Goal: Contribute content

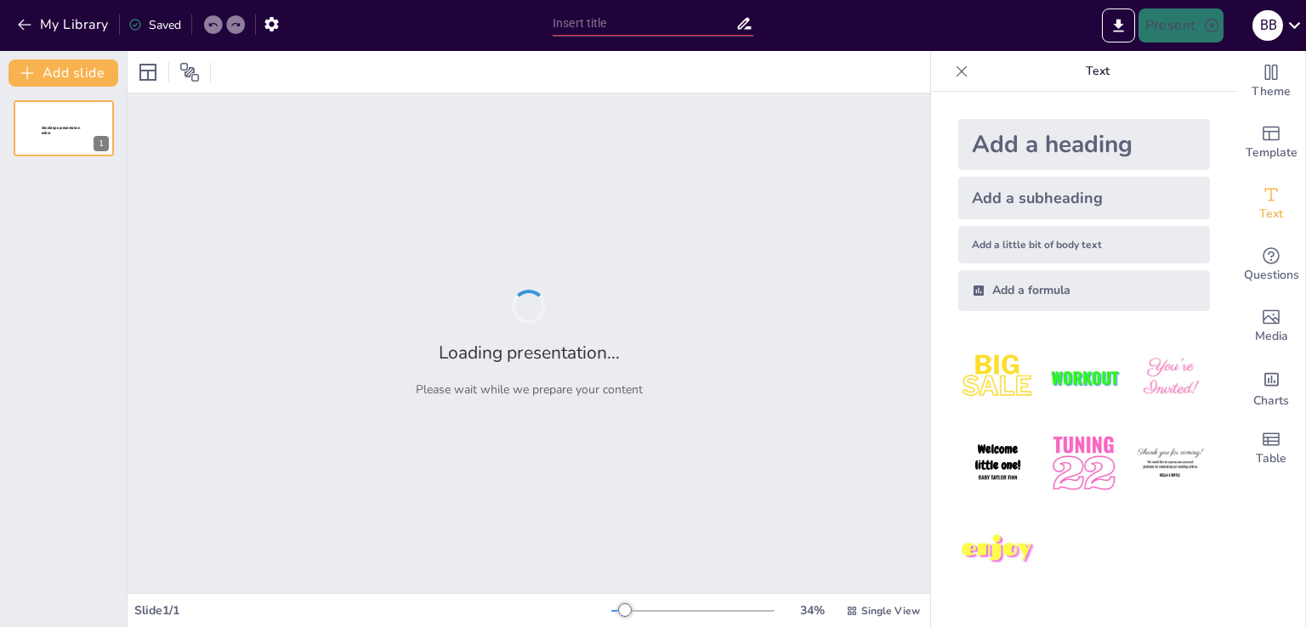
type input "HRP-2: Аналіз Ефективності та Результатів"
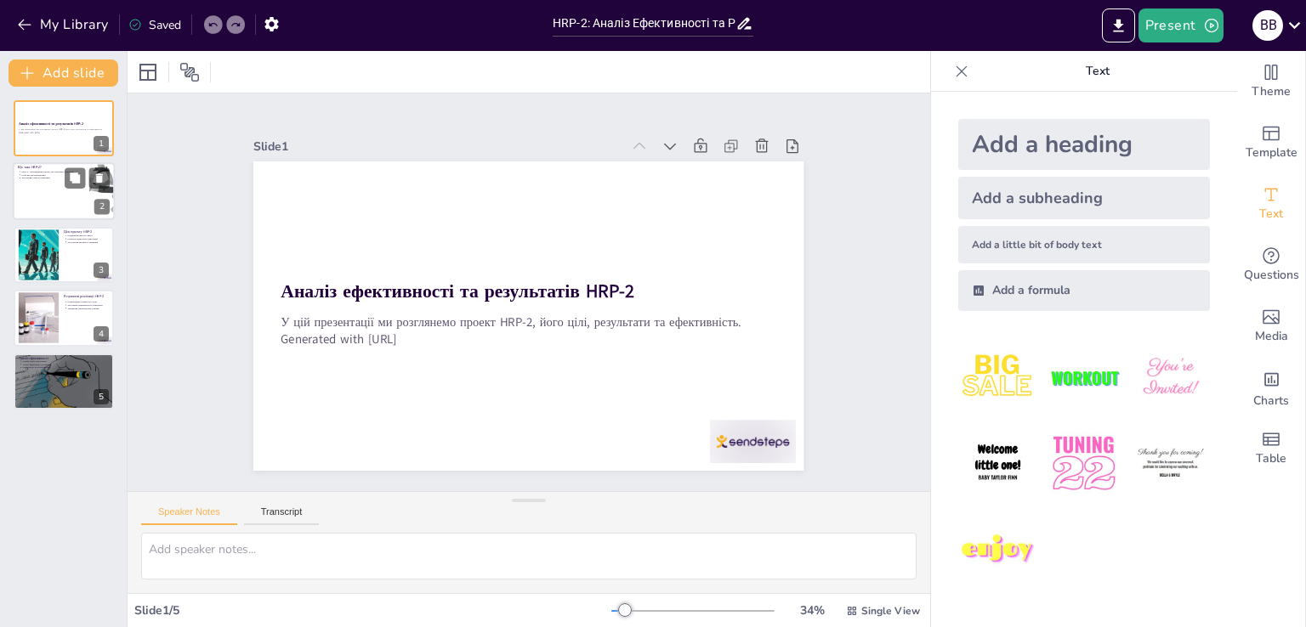
click at [58, 198] on div at bounding box center [64, 192] width 102 height 58
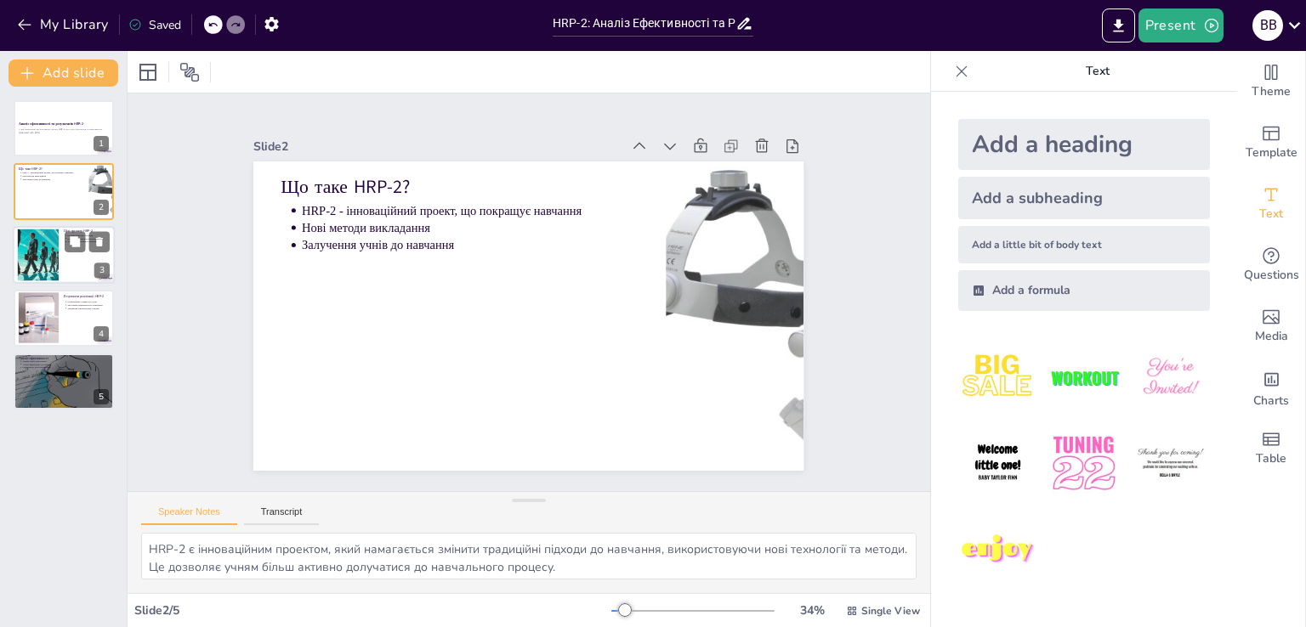
click at [81, 253] on div at bounding box center [64, 255] width 102 height 58
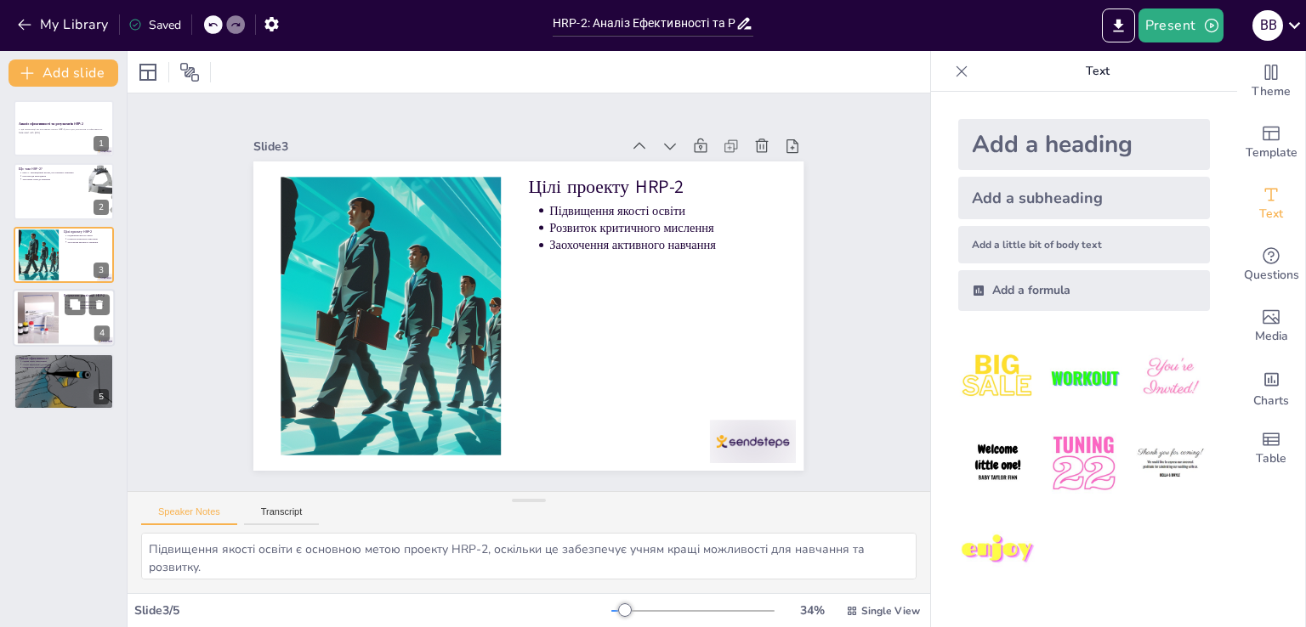
click at [44, 315] on div at bounding box center [38, 318] width 85 height 52
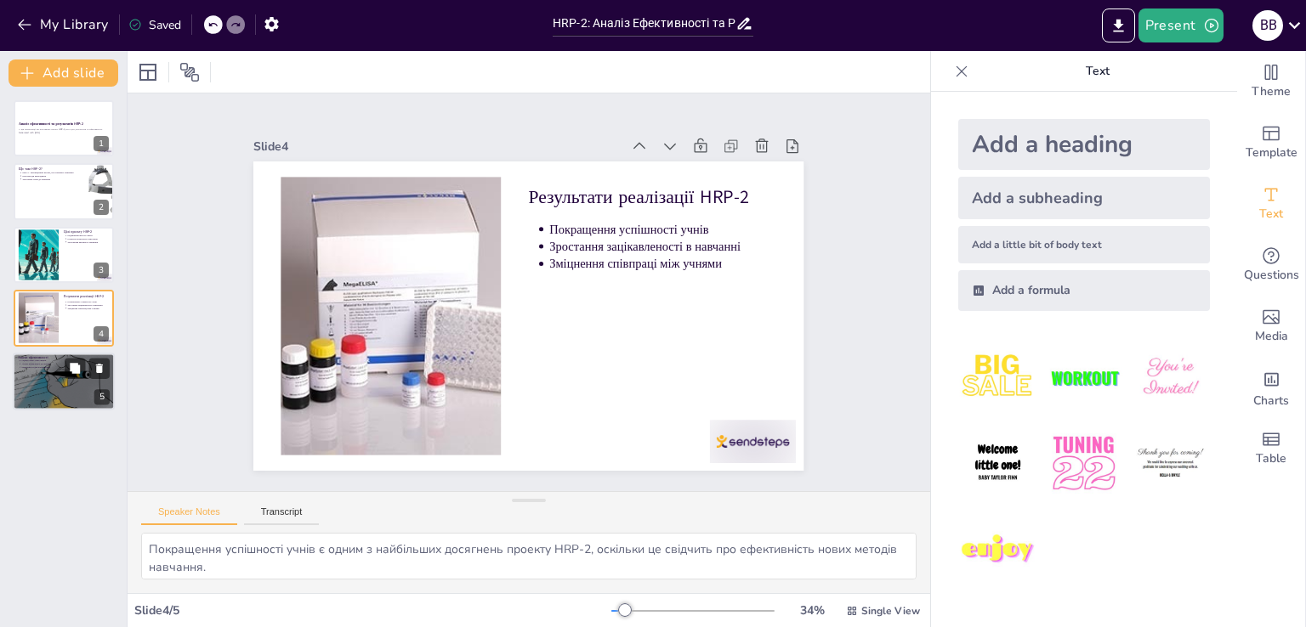
click at [58, 388] on div at bounding box center [64, 381] width 102 height 72
type textarea "Оцінка ефективності через опитування є важливим етапом, оскільки це дозволяє от…"
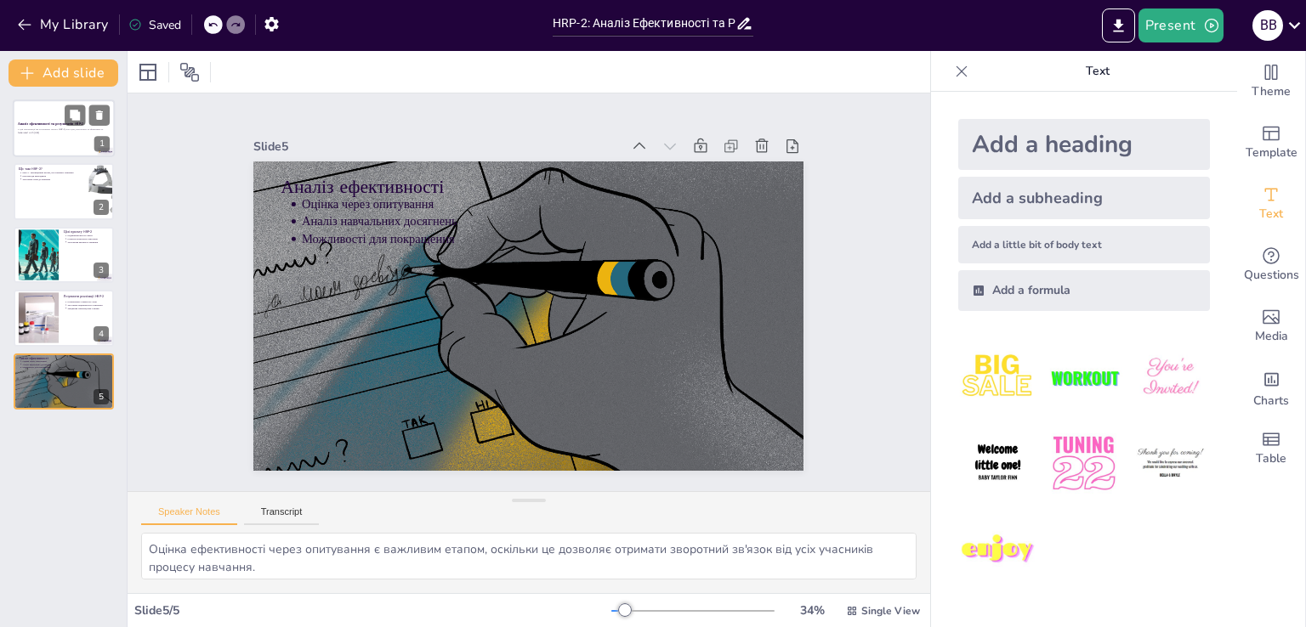
click at [54, 120] on div at bounding box center [64, 128] width 102 height 58
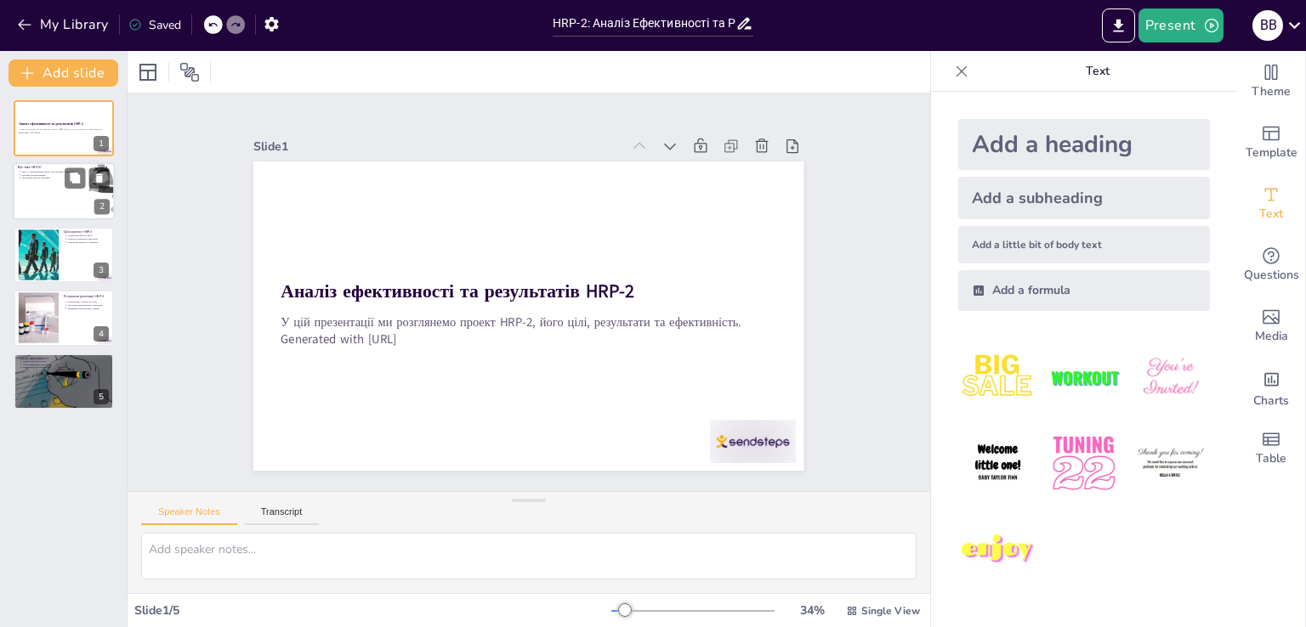
click at [31, 186] on div at bounding box center [64, 192] width 102 height 58
type textarea "HRP-2 є інноваційним проектом, який намагається змінити традиційні підходи до н…"
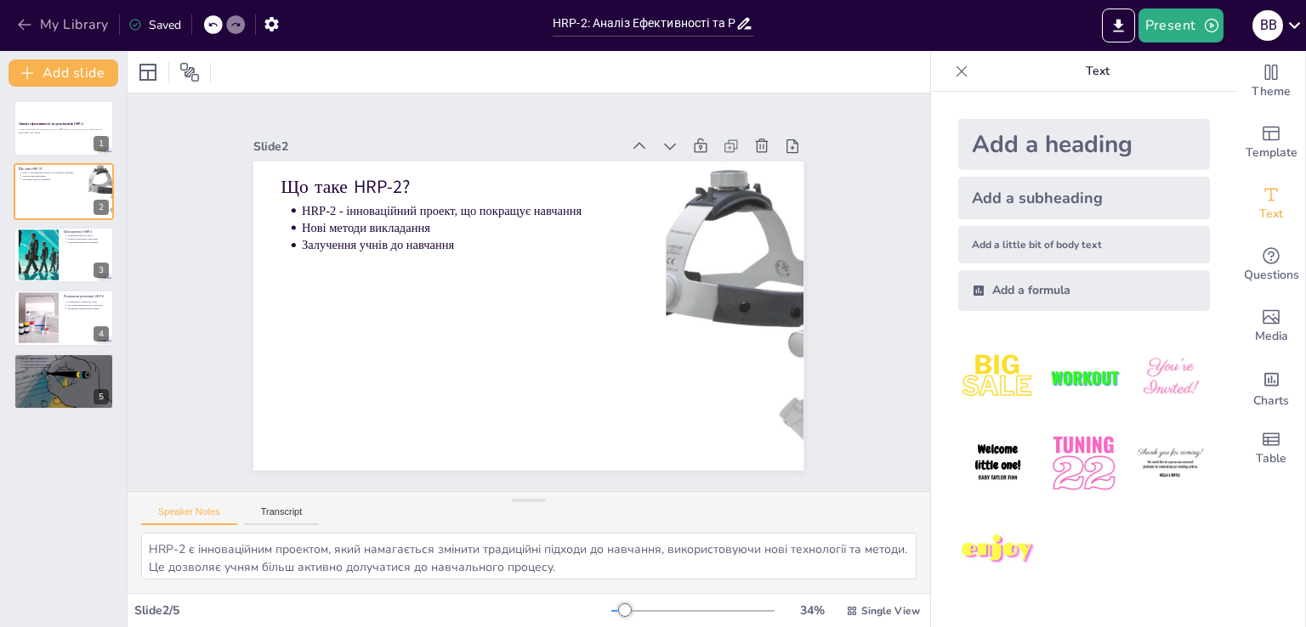
click at [42, 21] on button "My Library" at bounding box center [64, 24] width 103 height 27
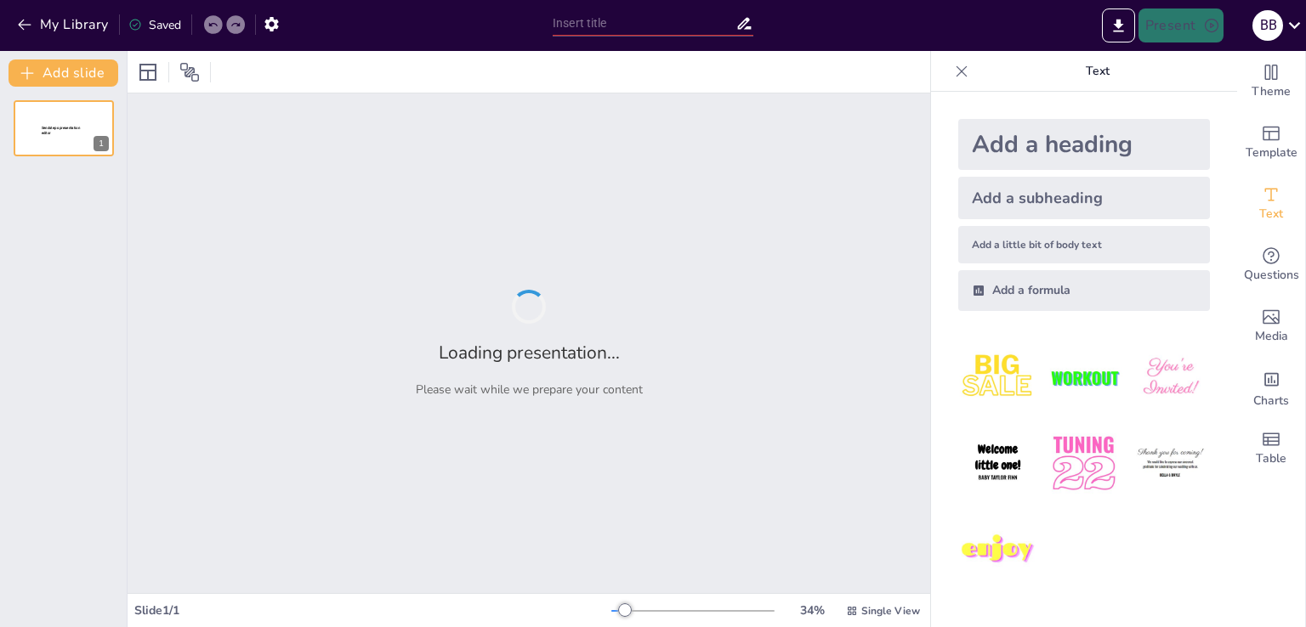
type input "HRP-2: Розвиток японського гуманоїда в дослідженнях"
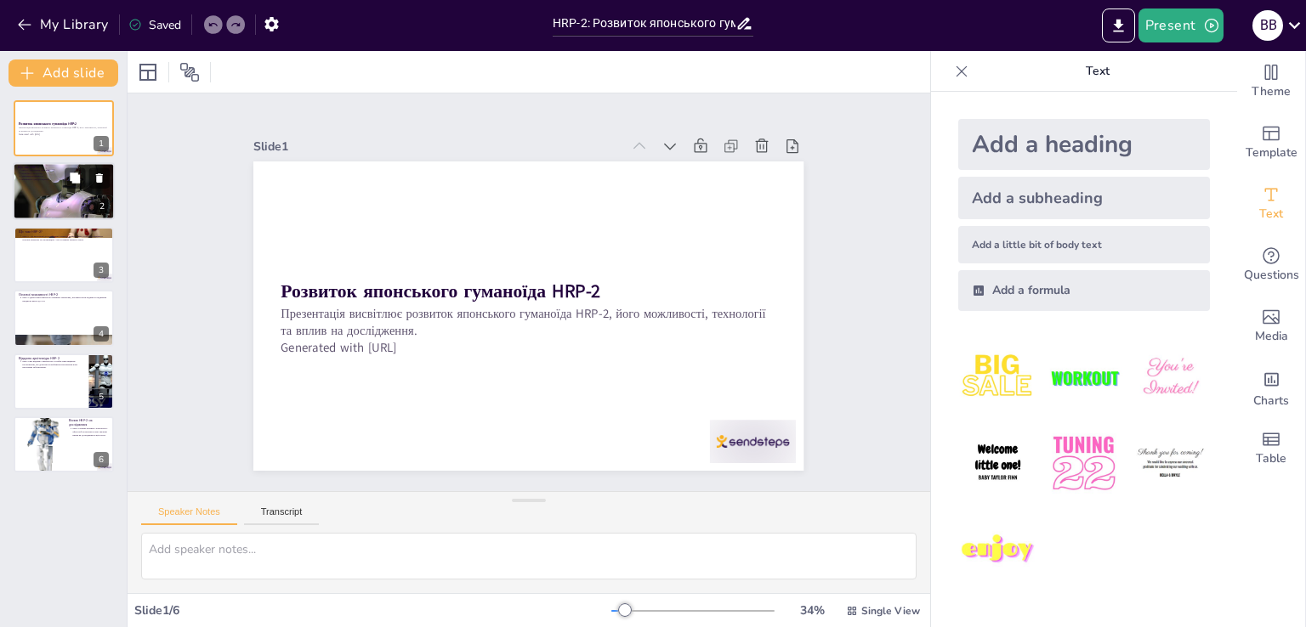
click at [65, 198] on div at bounding box center [64, 192] width 102 height 154
type textarea "HRP-2 - це не просто робот; це гуманоїд, який демонструє значний прогрес у техн…"
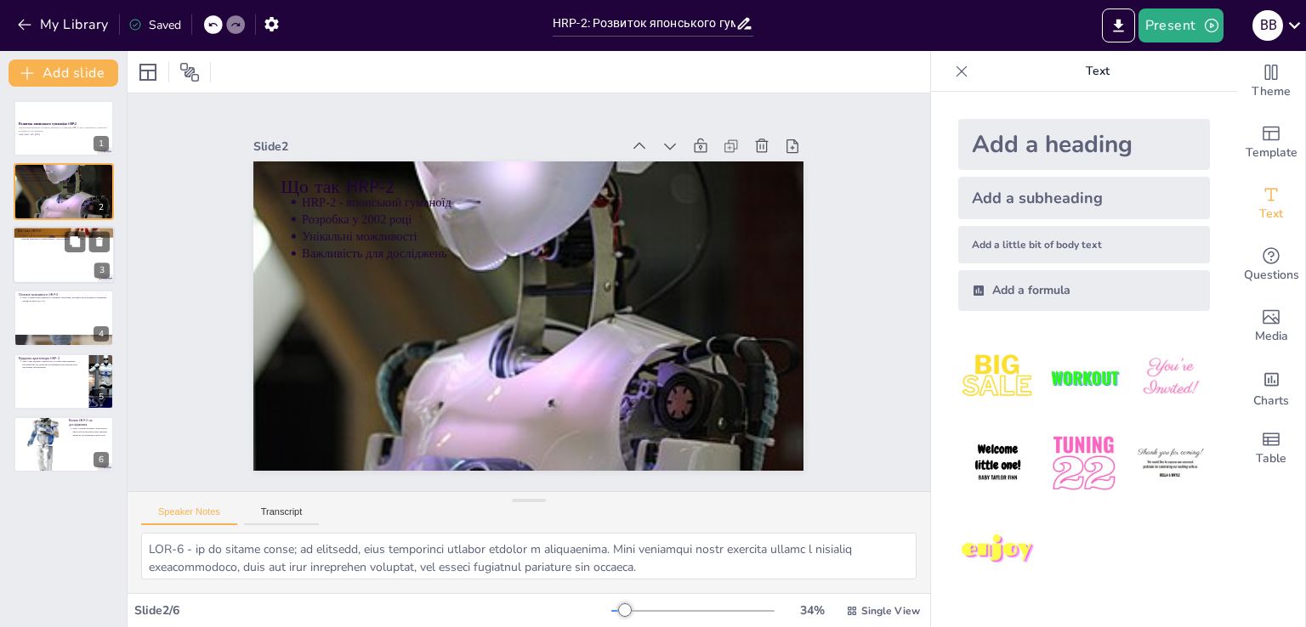
click at [31, 269] on div at bounding box center [64, 255] width 102 height 58
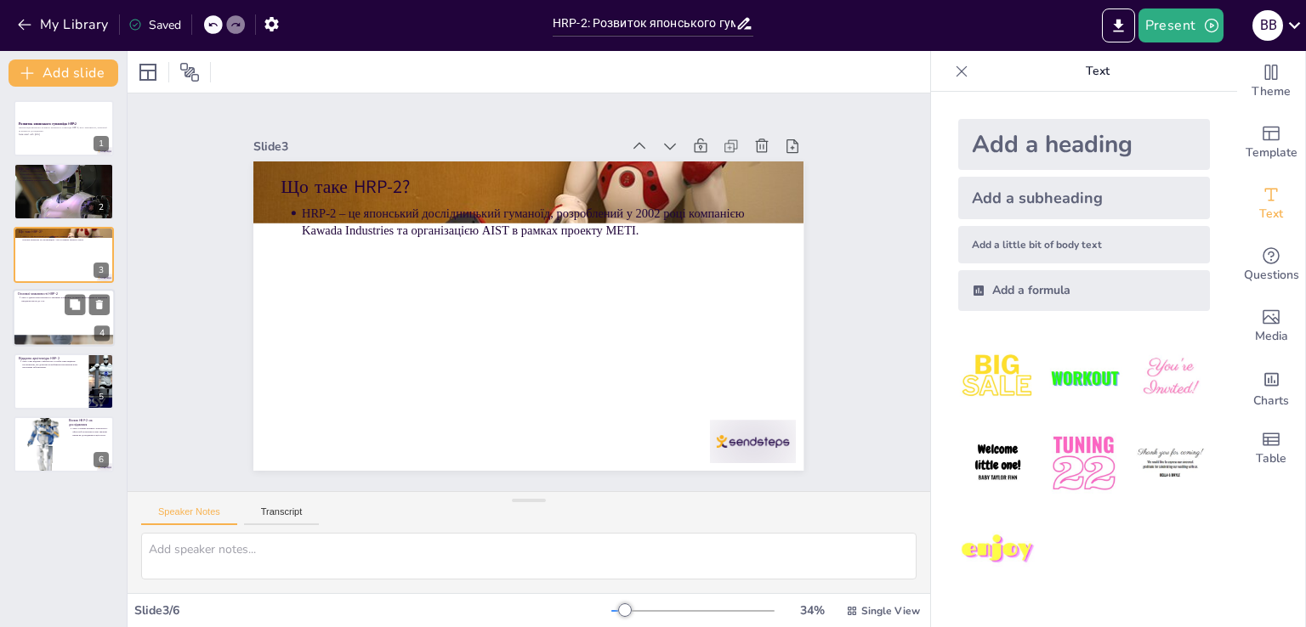
click at [43, 298] on p "HRP-2 здатен пересуватися по нерівних поверхнях, вставати після падіння та підн…" at bounding box center [65, 300] width 88 height 7
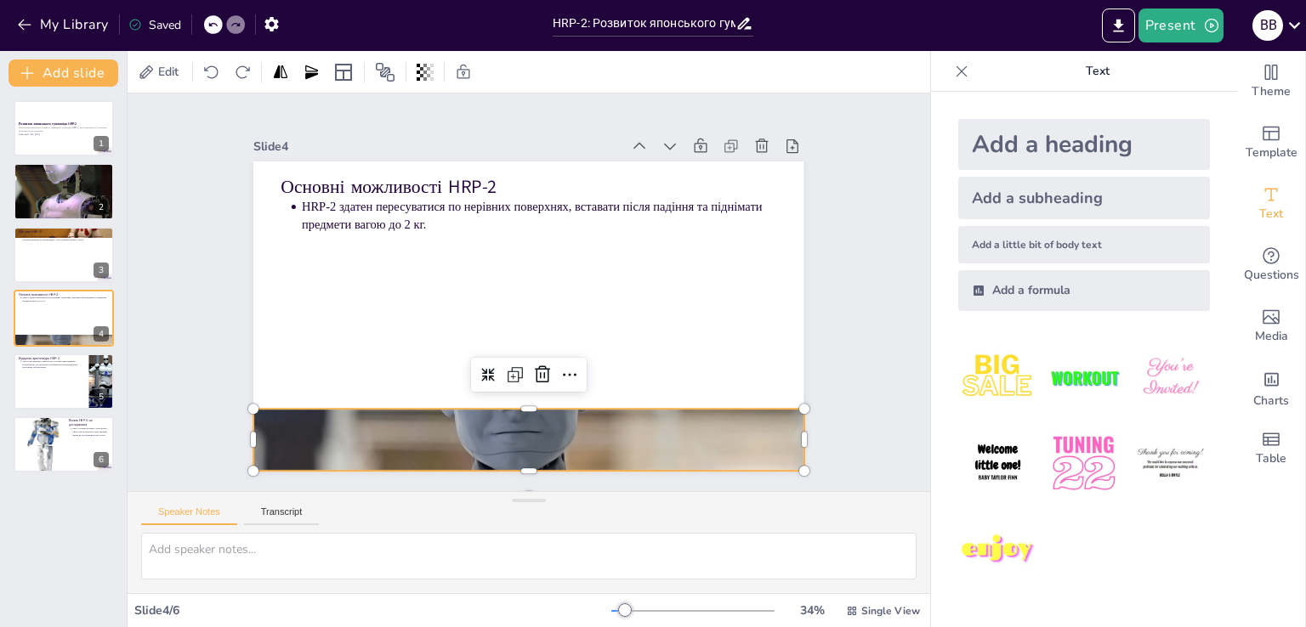
click at [469, 405] on div at bounding box center [513, 440] width 566 height 240
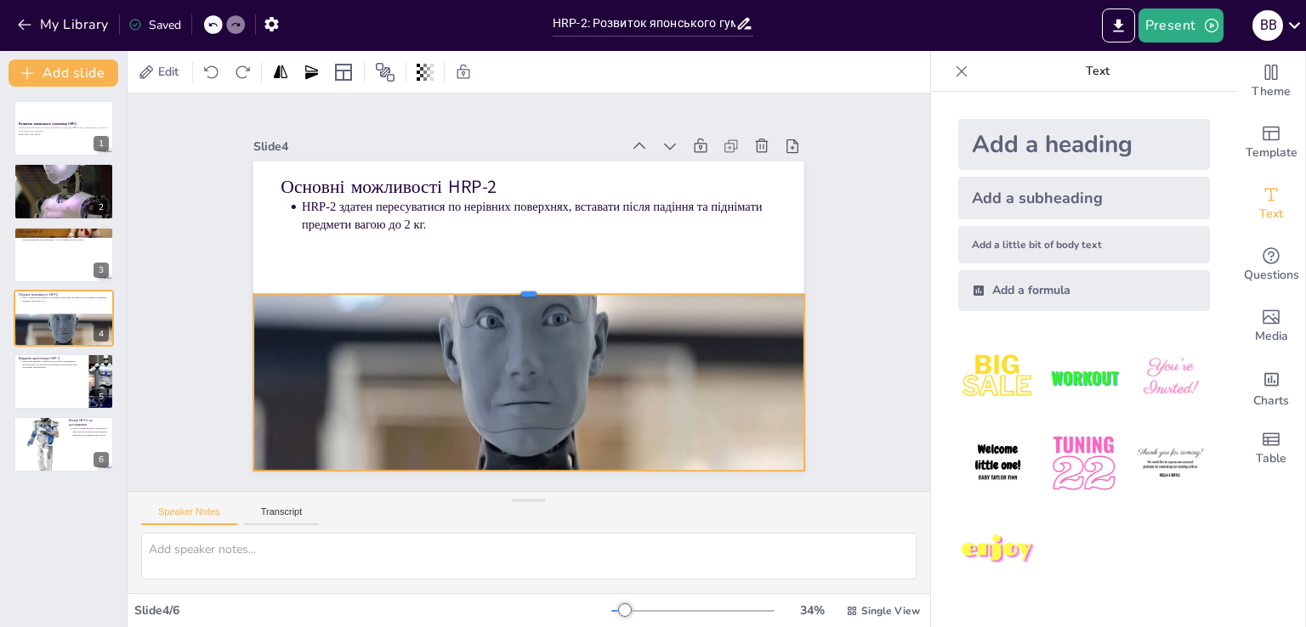
drag, startPoint x: 510, startPoint y: 400, endPoint x: 507, endPoint y: 286, distance: 114.8
click at [507, 286] on div at bounding box center [530, 287] width 527 height 183
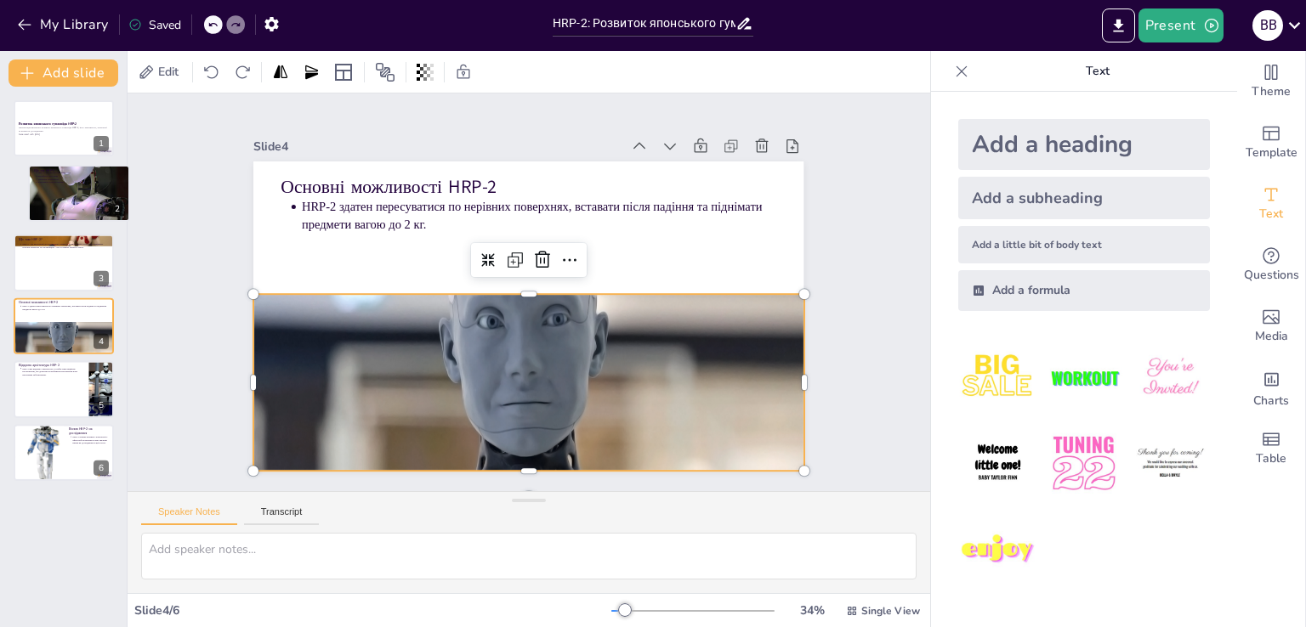
drag, startPoint x: 76, startPoint y: 207, endPoint x: 174, endPoint y: 236, distance: 103.0
click at [122, 214] on div at bounding box center [79, 193] width 100 height 150
type textarea "HRP-2 - це не просто робот; це гуманоїд, який демонструє значний прогрес у техн…"
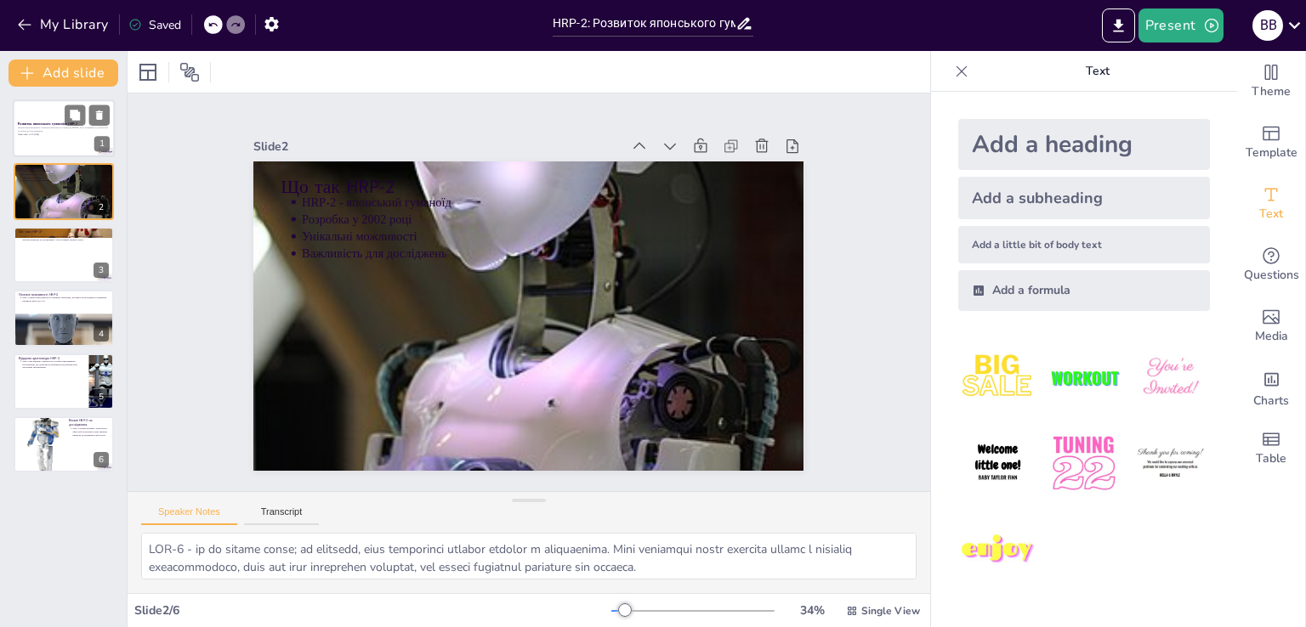
click at [85, 130] on p "Презентація висвітлює розвиток японського гуманоїда HRP-2, його можливості, тех…" at bounding box center [64, 130] width 92 height 7
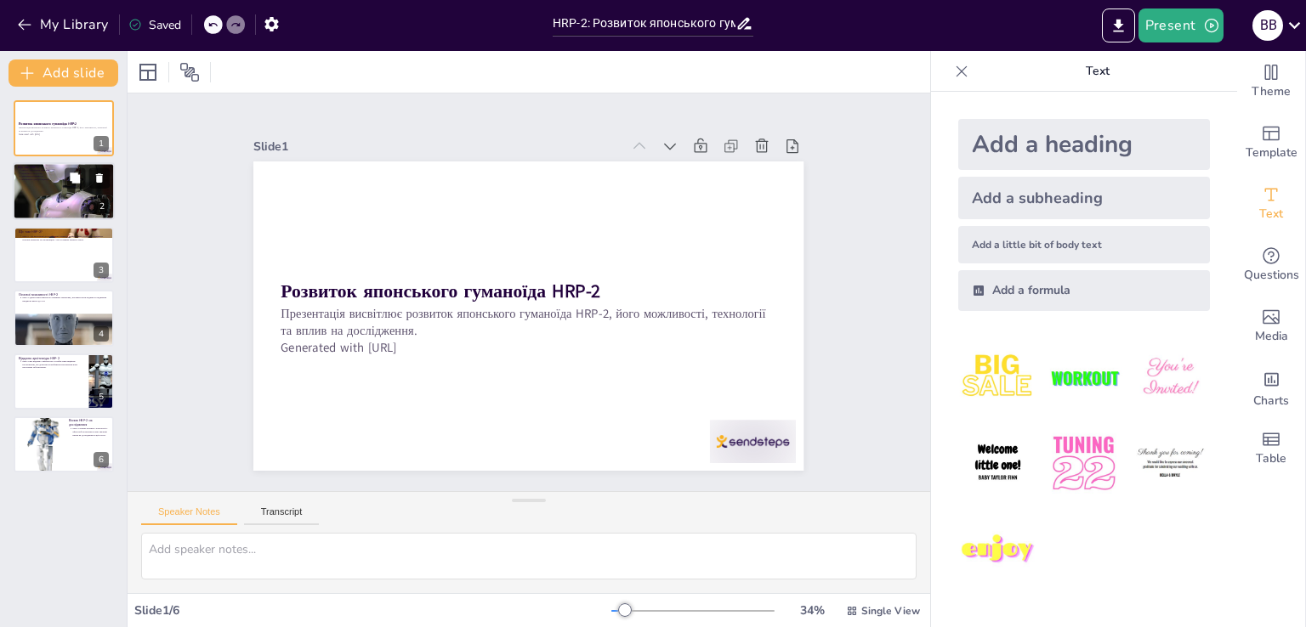
click at [99, 189] on div at bounding box center [64, 192] width 102 height 154
type textarea "HRP-2 - це не просто робот; це гуманоїд, який демонструє значний прогрес у техн…"
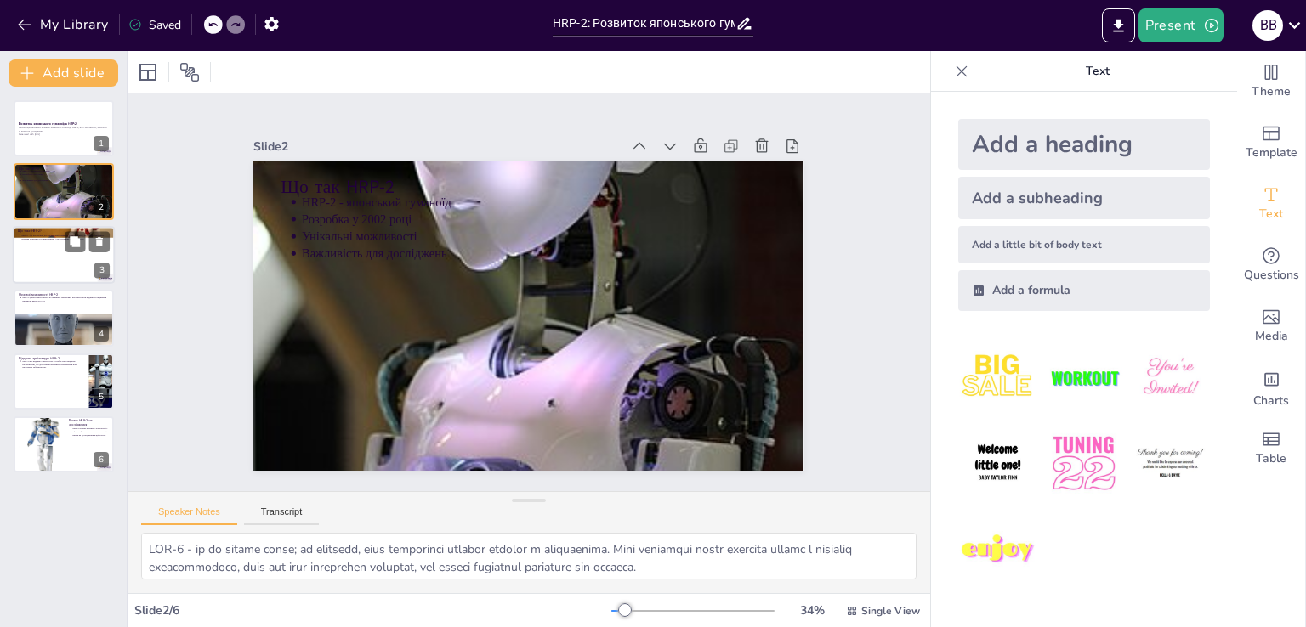
click at [50, 259] on div at bounding box center [64, 255] width 102 height 58
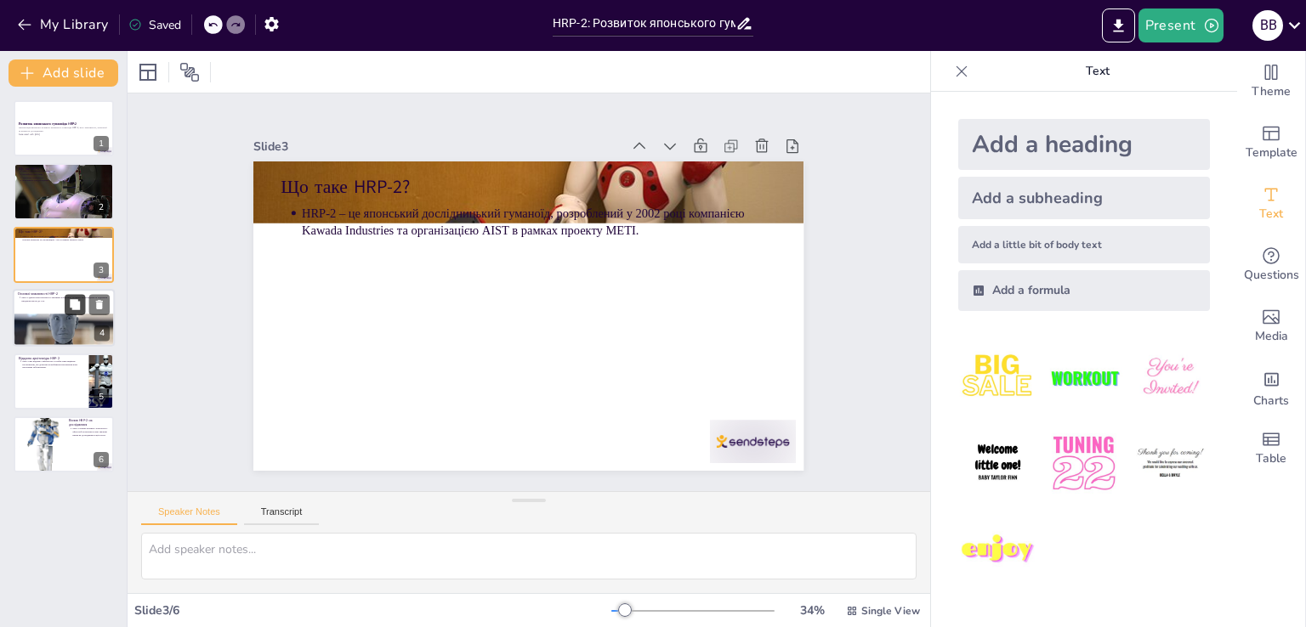
click at [65, 307] on button at bounding box center [75, 305] width 20 height 20
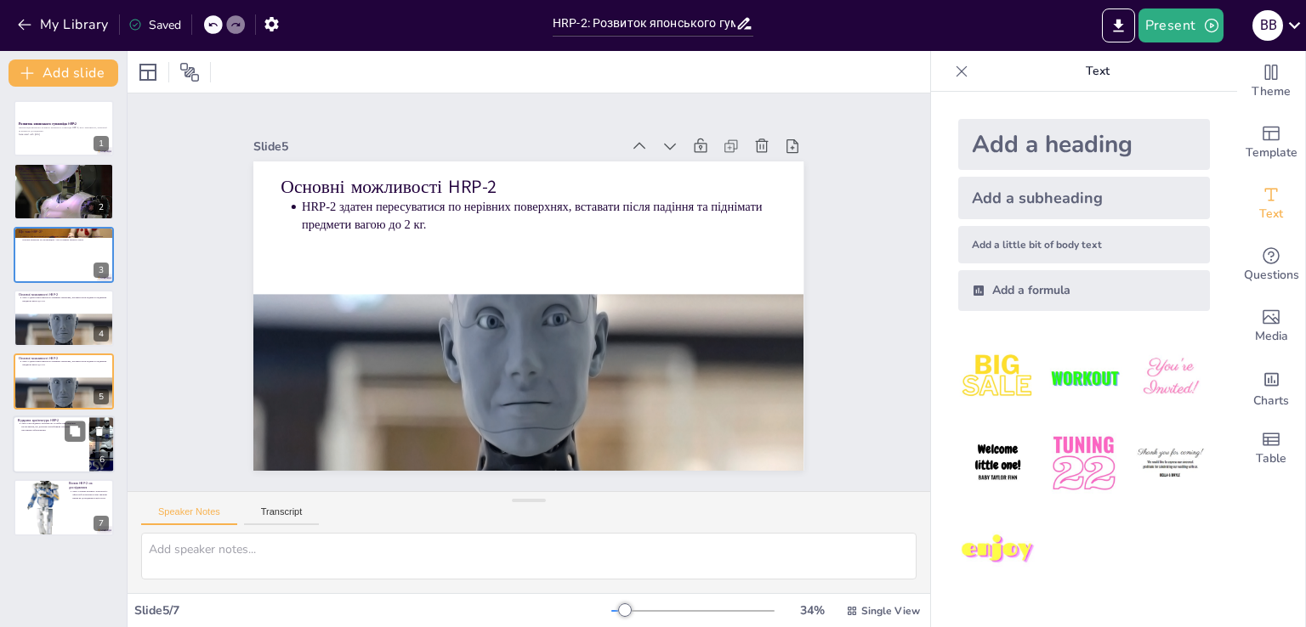
click at [58, 436] on div at bounding box center [64, 445] width 102 height 58
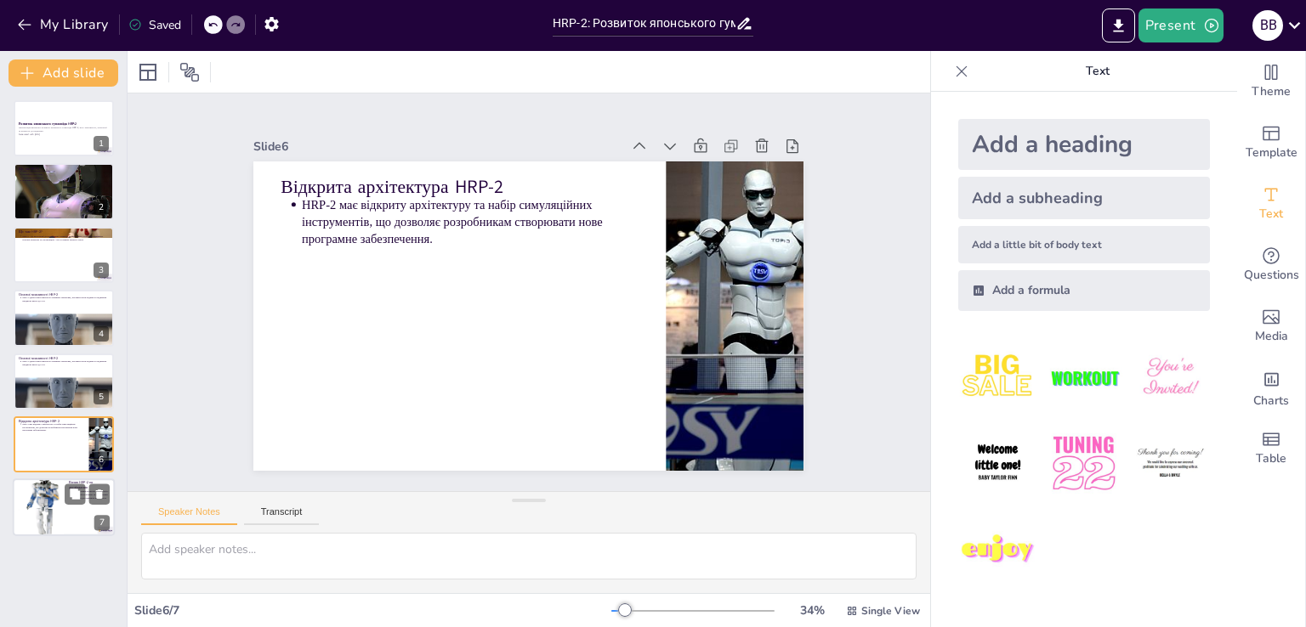
click at [45, 509] on div at bounding box center [38, 508] width 51 height 74
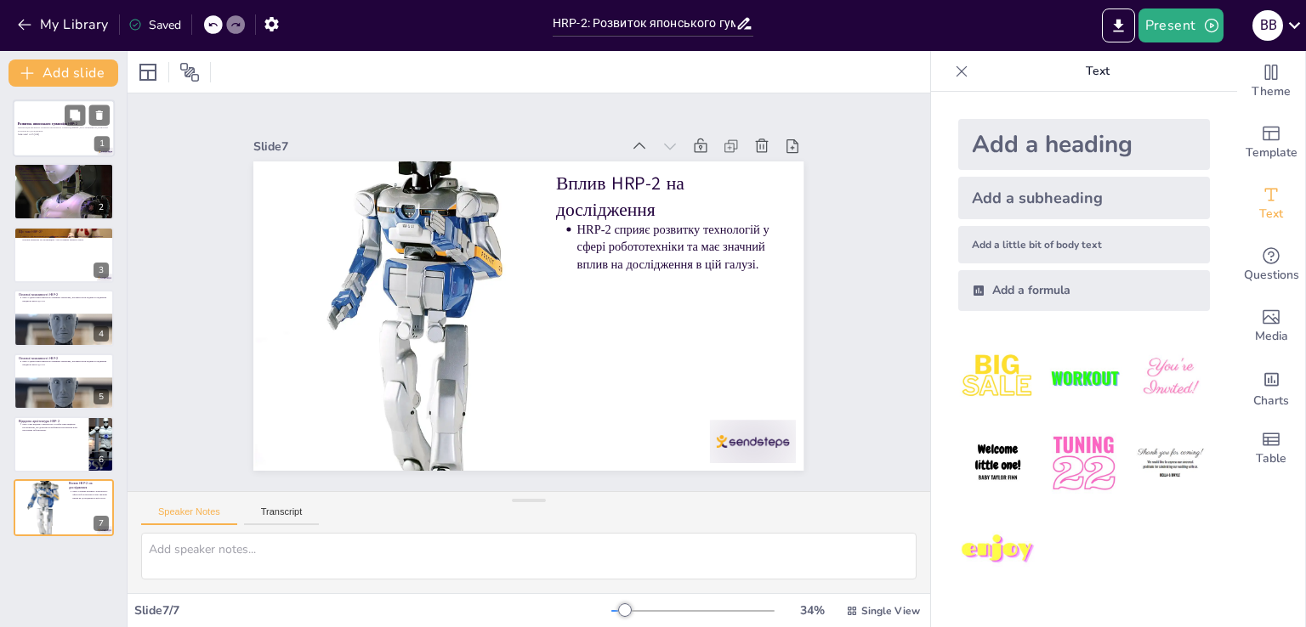
click at [41, 138] on div at bounding box center [64, 128] width 102 height 58
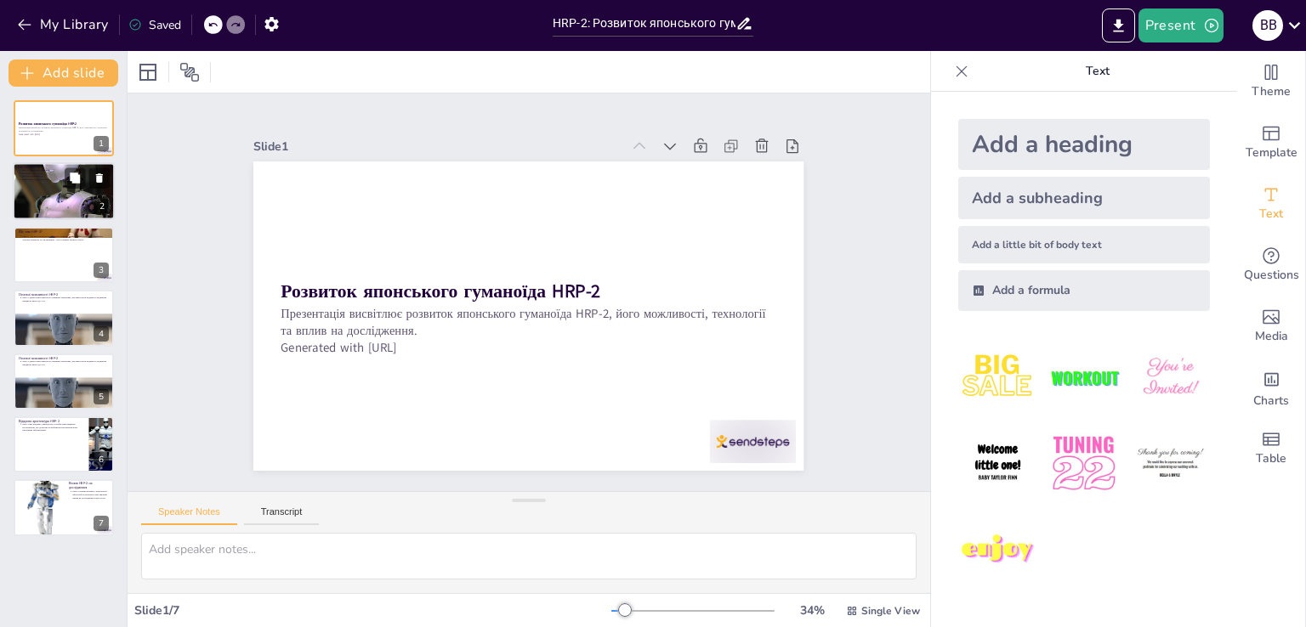
click at [49, 195] on div at bounding box center [64, 192] width 102 height 154
type textarea "HRP-2 - це не просто робот; це гуманоїд, який демонструє значний прогрес у техн…"
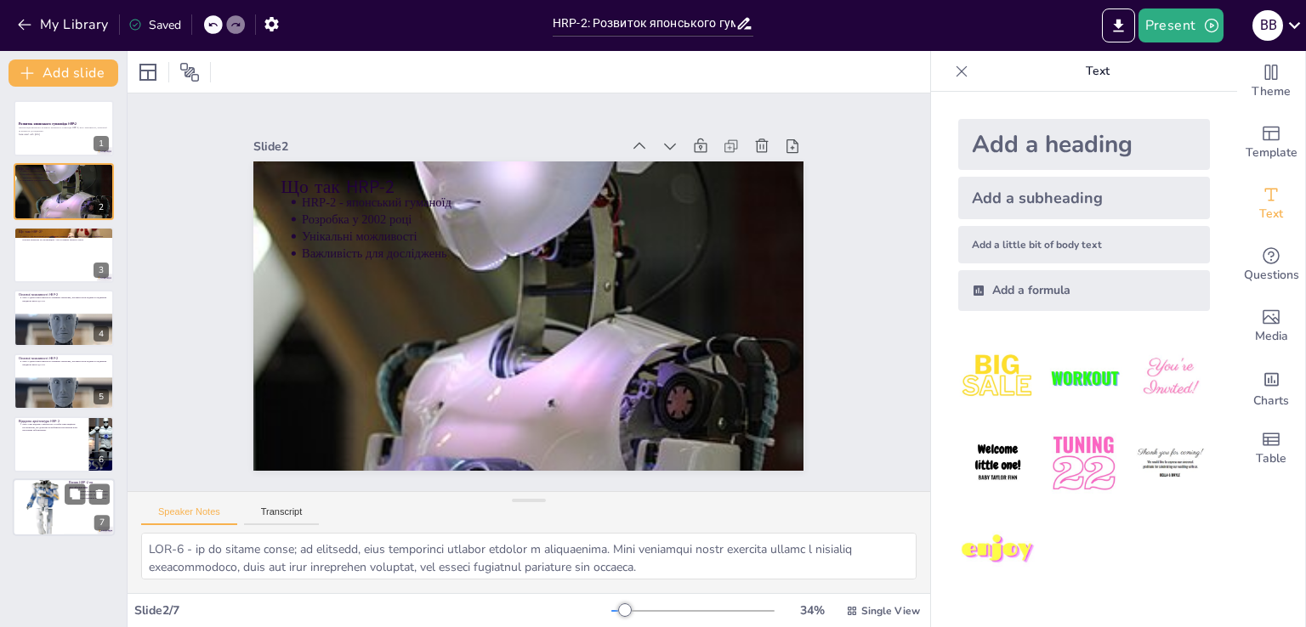
click at [37, 511] on div at bounding box center [38, 508] width 51 height 74
